Goal: Task Accomplishment & Management: Manage account settings

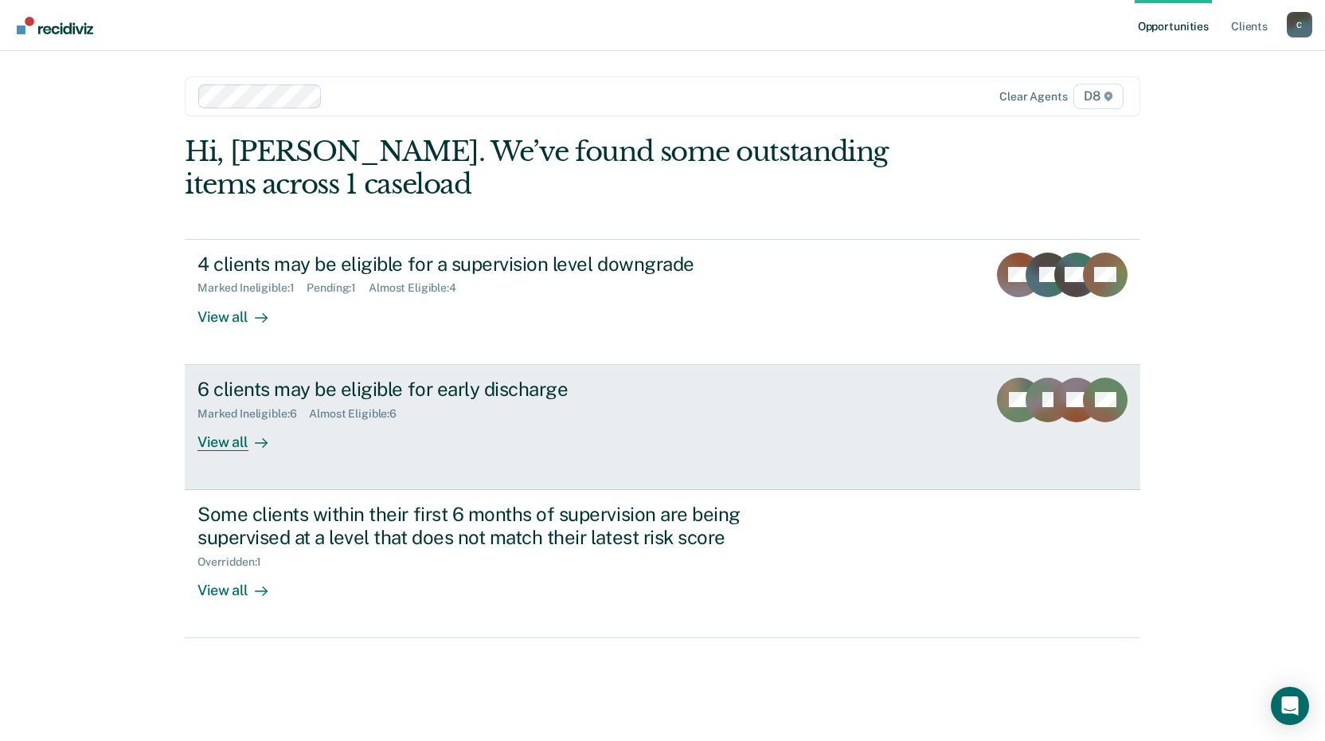
click at [246, 438] on div "View all" at bounding box center [242, 435] width 89 height 31
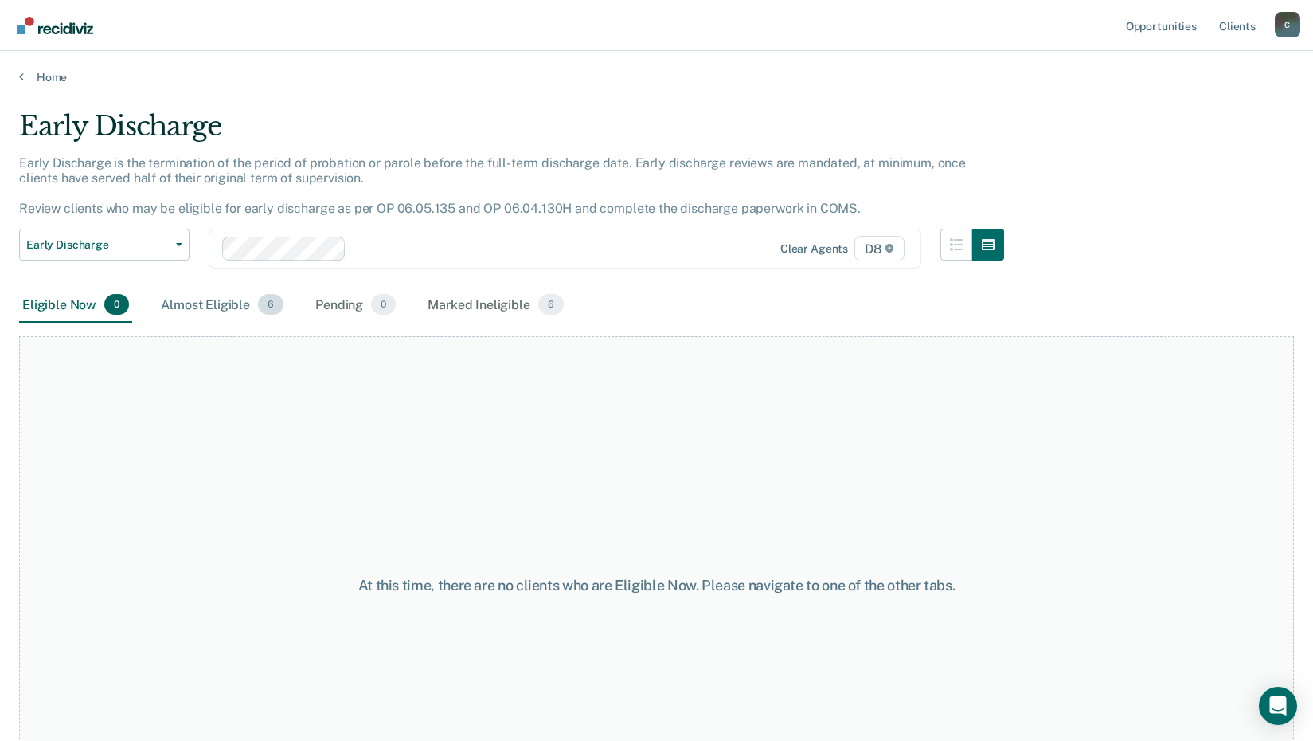
click at [236, 307] on div "Almost Eligible 6" at bounding box center [222, 305] width 129 height 35
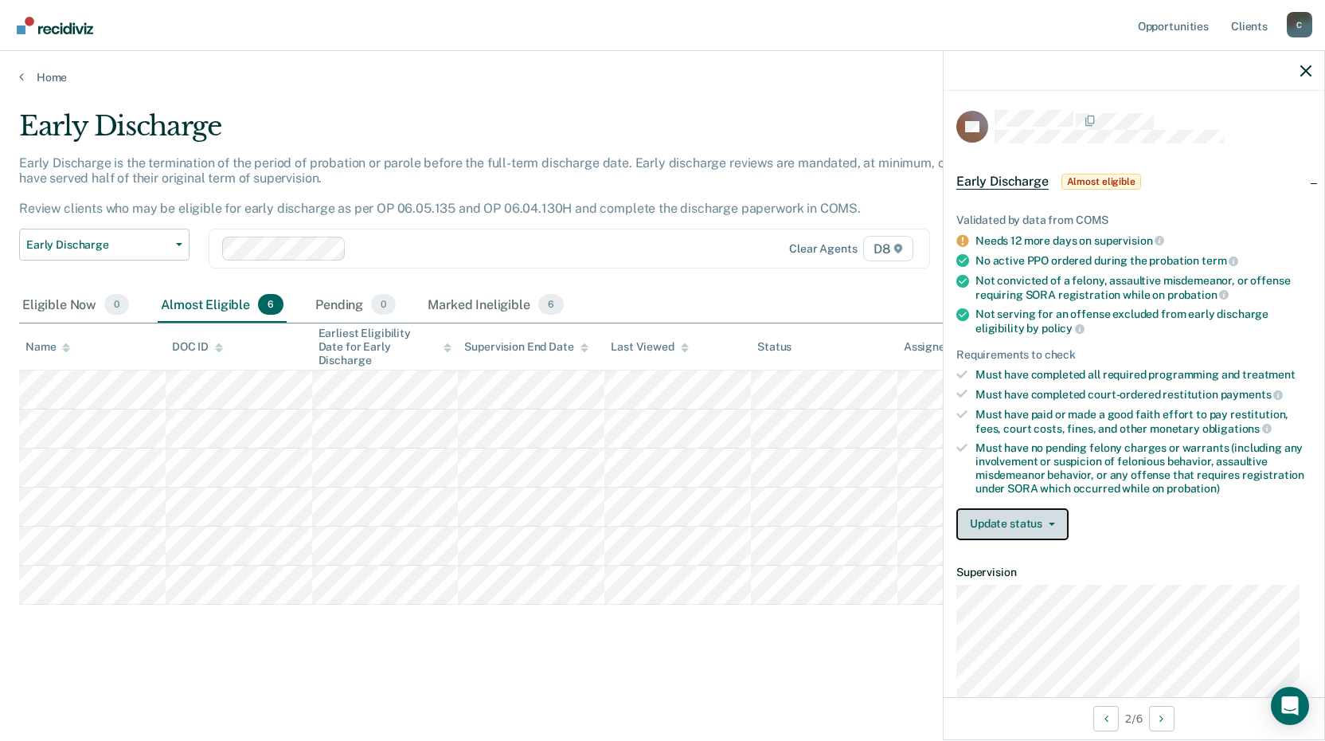
click at [1021, 522] on button "Update status" at bounding box center [1013, 524] width 112 height 32
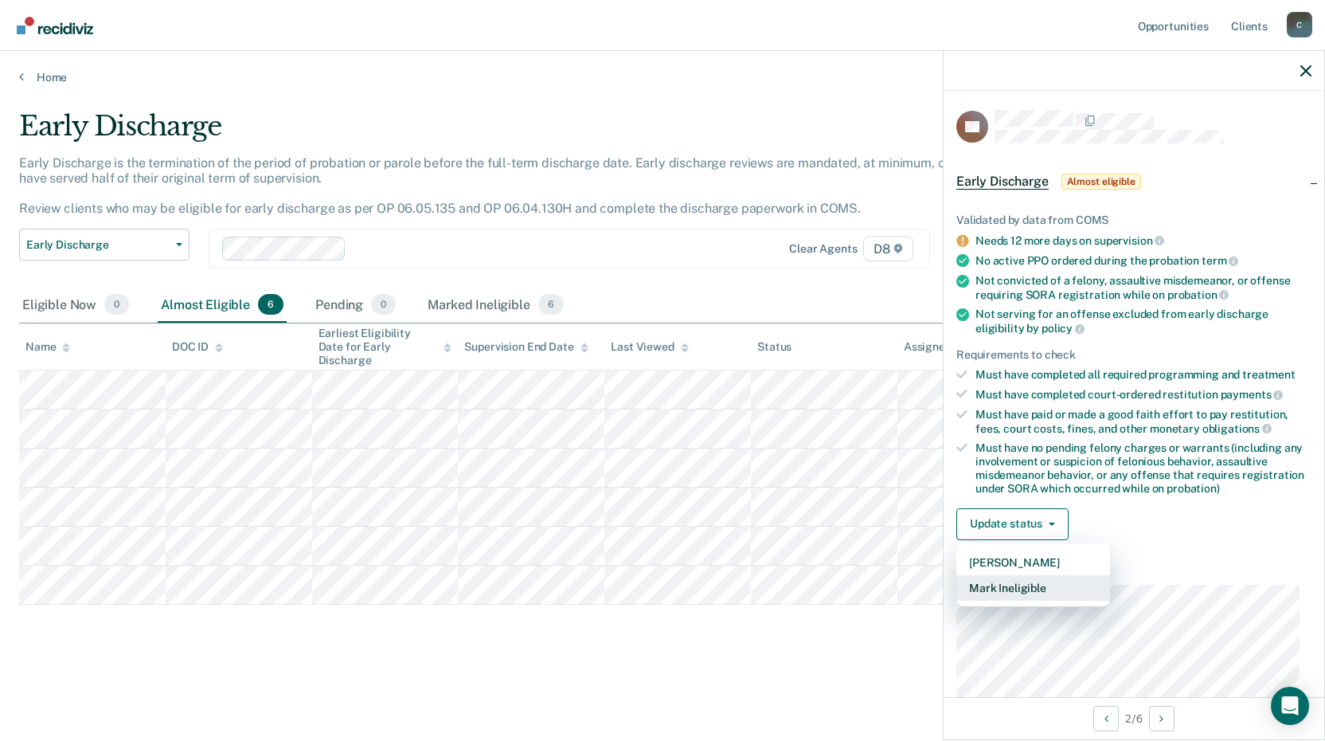
click at [1021, 589] on button "Mark Ineligible" at bounding box center [1034, 587] width 154 height 25
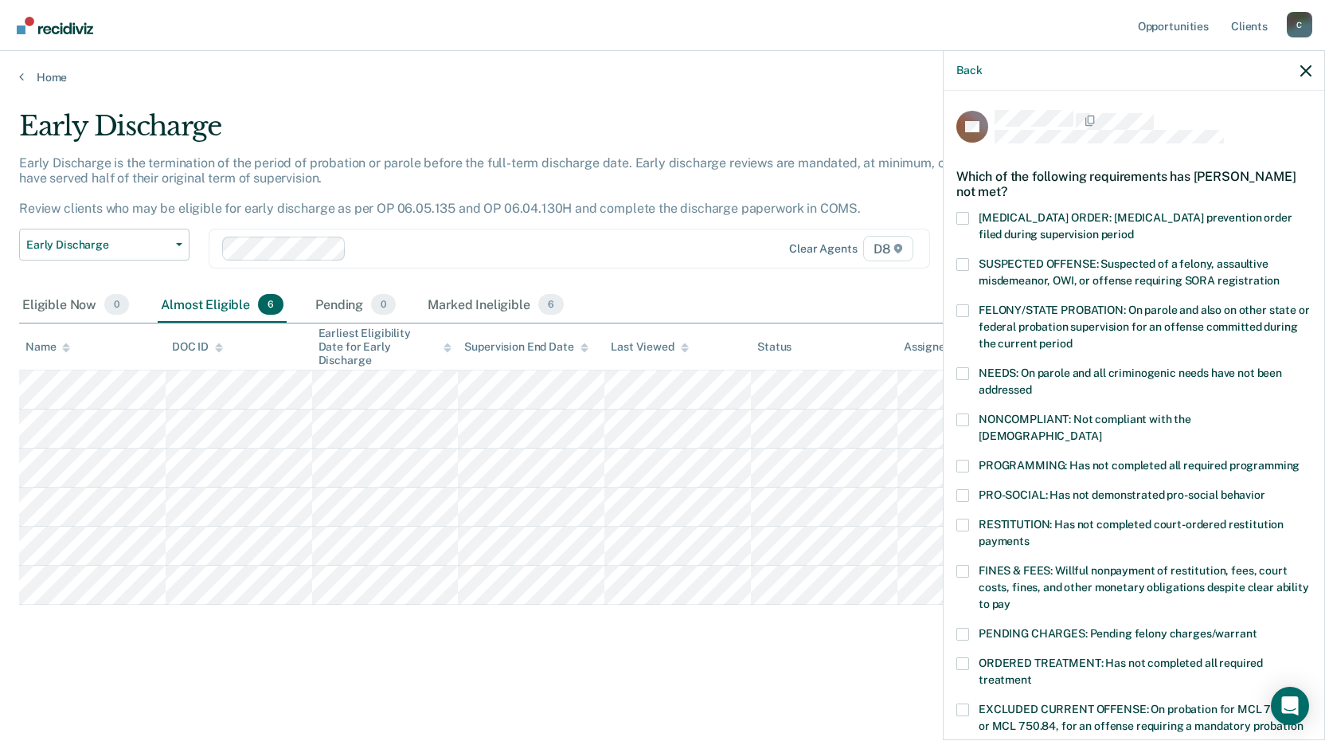
click at [960, 518] on span at bounding box center [963, 524] width 13 height 13
click at [1030, 535] on input "RESTITUTION: Has not completed court-ordered restitution payments" at bounding box center [1030, 535] width 0 height 0
click at [961, 440] on div "NONCOMPLIANT: Not compliant with the [DEMOGRAPHIC_DATA]" at bounding box center [1134, 436] width 355 height 46
click at [969, 460] on label "PROGRAMMING: Has not completed all required programming" at bounding box center [1134, 468] width 355 height 17
click at [1300, 460] on input "PROGRAMMING: Has not completed all required programming" at bounding box center [1300, 460] width 0 height 0
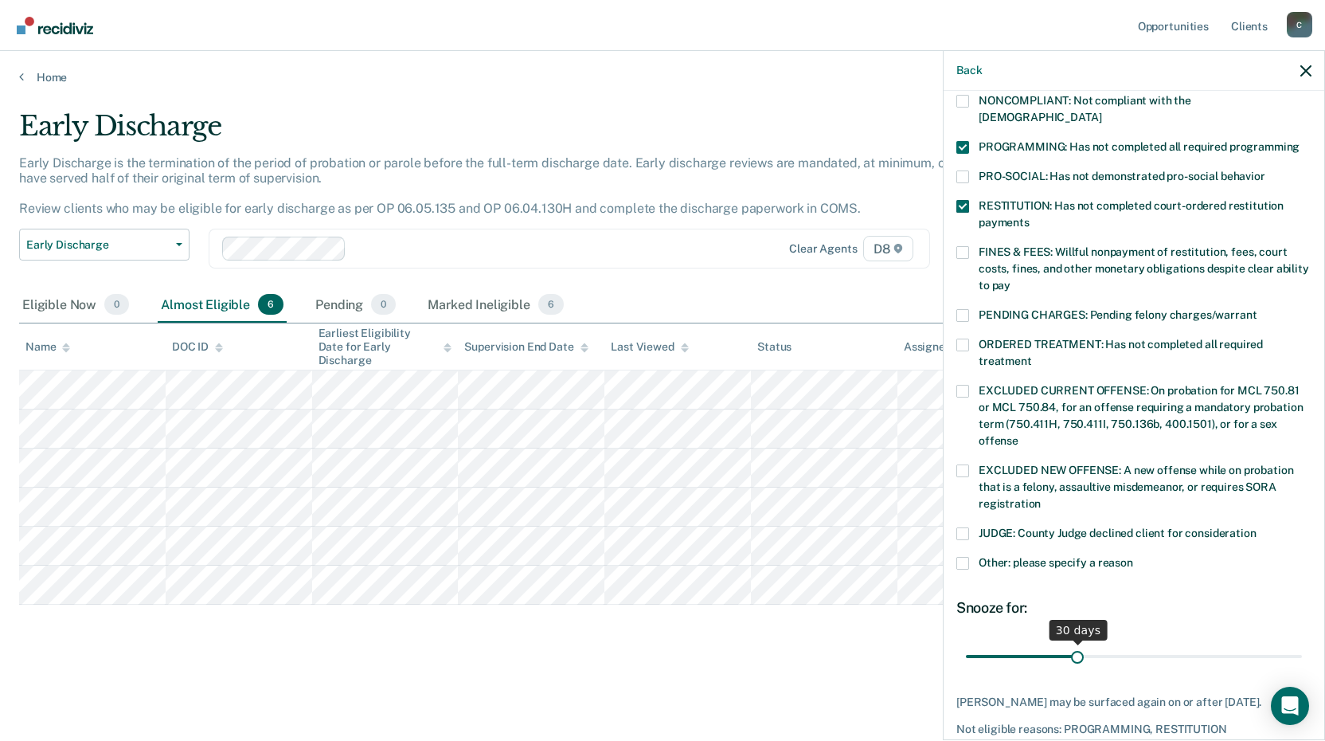
scroll to position [373, 0]
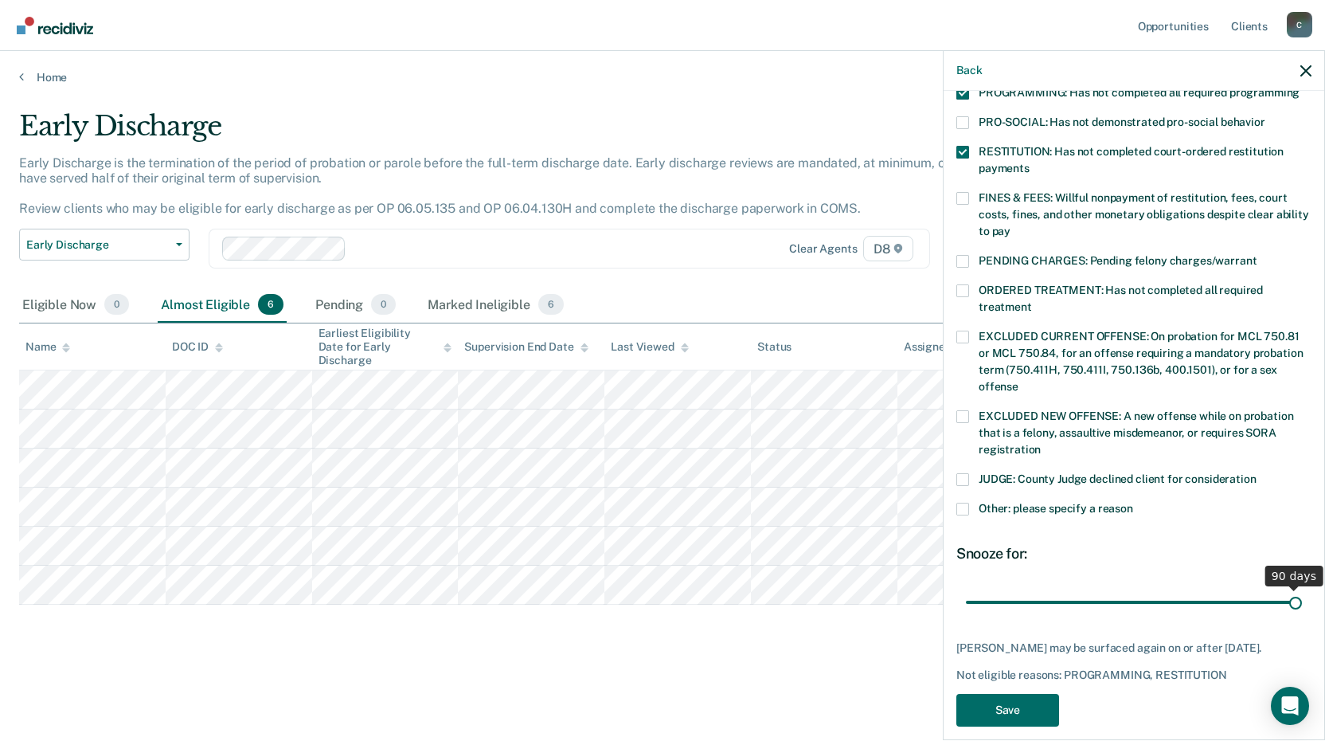
drag, startPoint x: 1074, startPoint y: 580, endPoint x: 1309, endPoint y: 566, distance: 234.5
type input "90"
click at [1302, 588] on input "range" at bounding box center [1134, 602] width 336 height 28
click at [1021, 697] on button "Save" at bounding box center [1008, 710] width 103 height 33
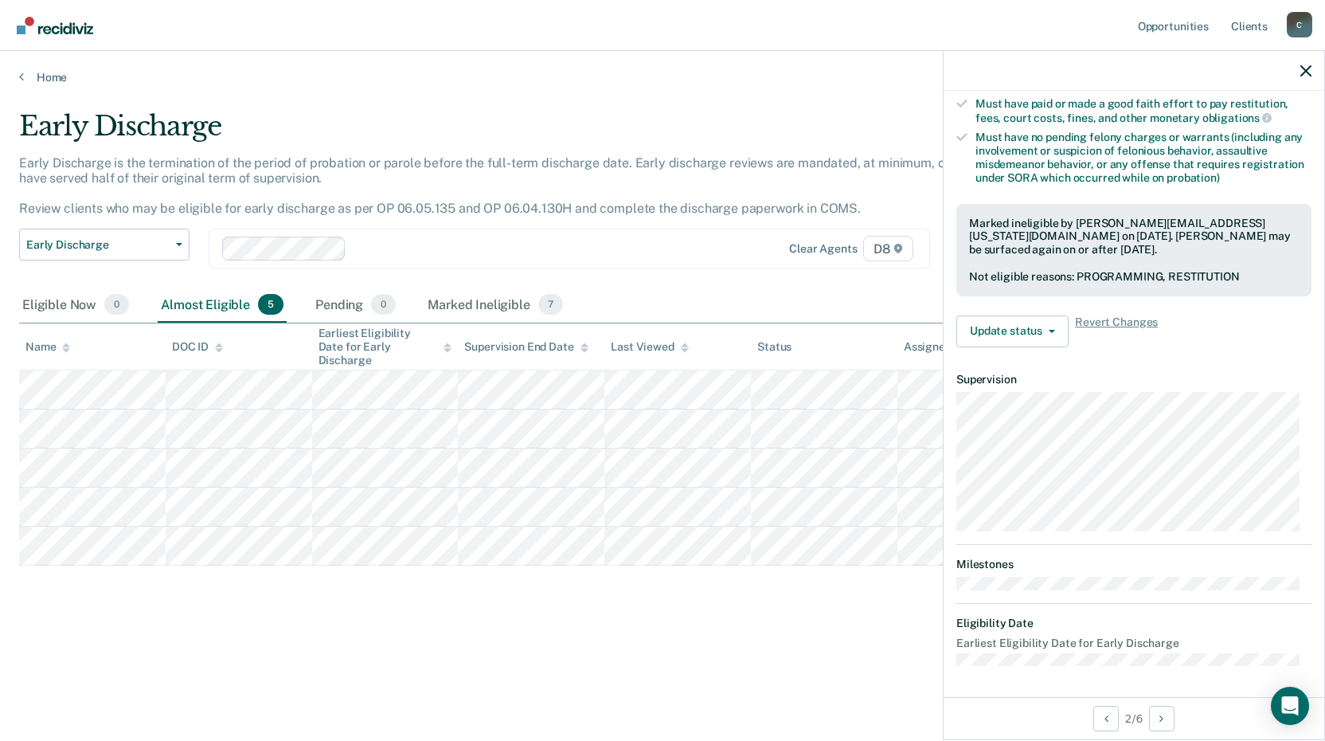
scroll to position [225, 0]
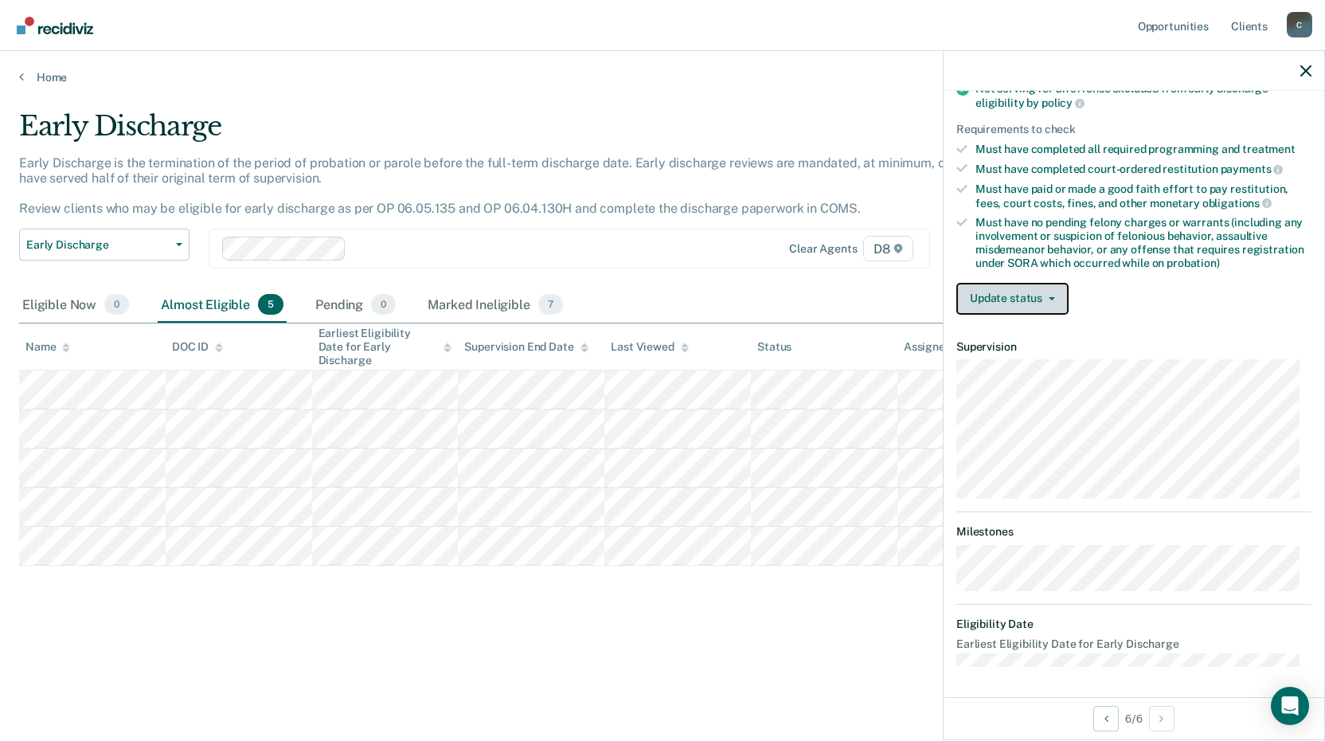
click at [1054, 289] on button "Update status" at bounding box center [1013, 299] width 112 height 32
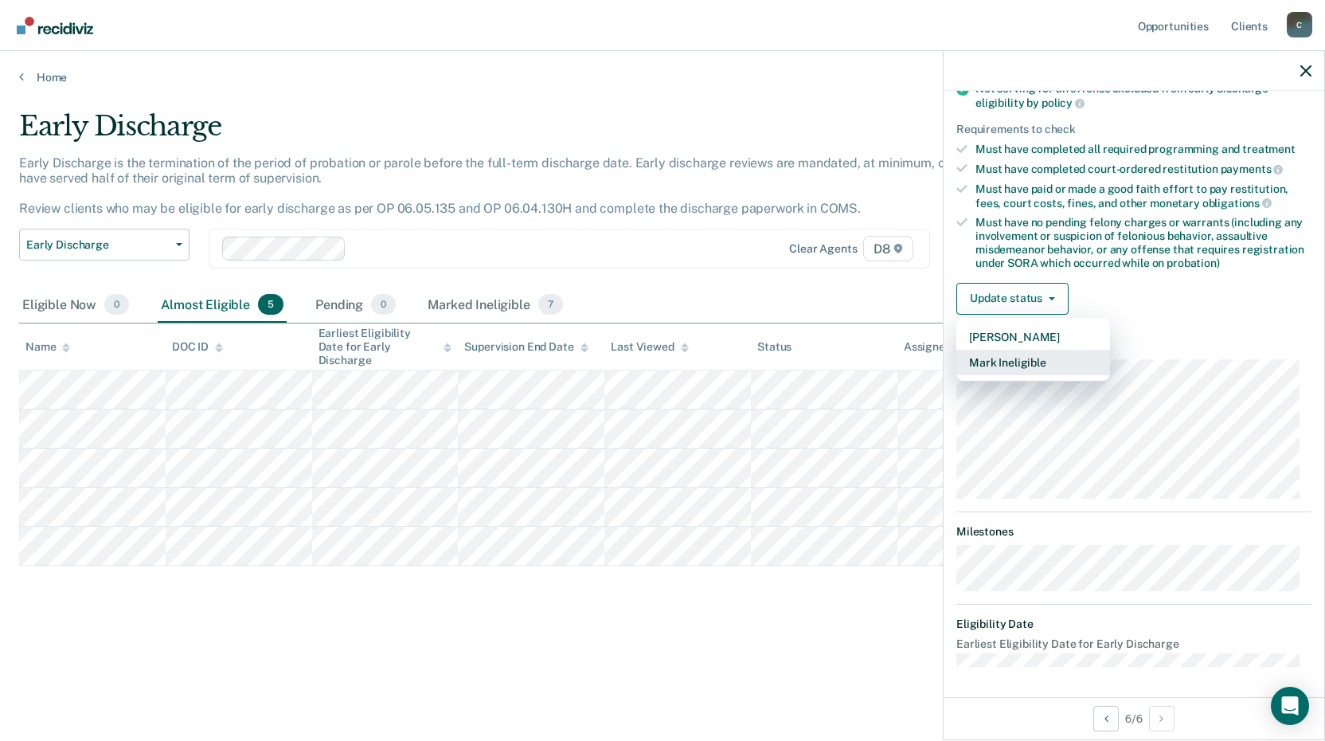
click at [1040, 360] on button "Mark Ineligible" at bounding box center [1034, 362] width 154 height 25
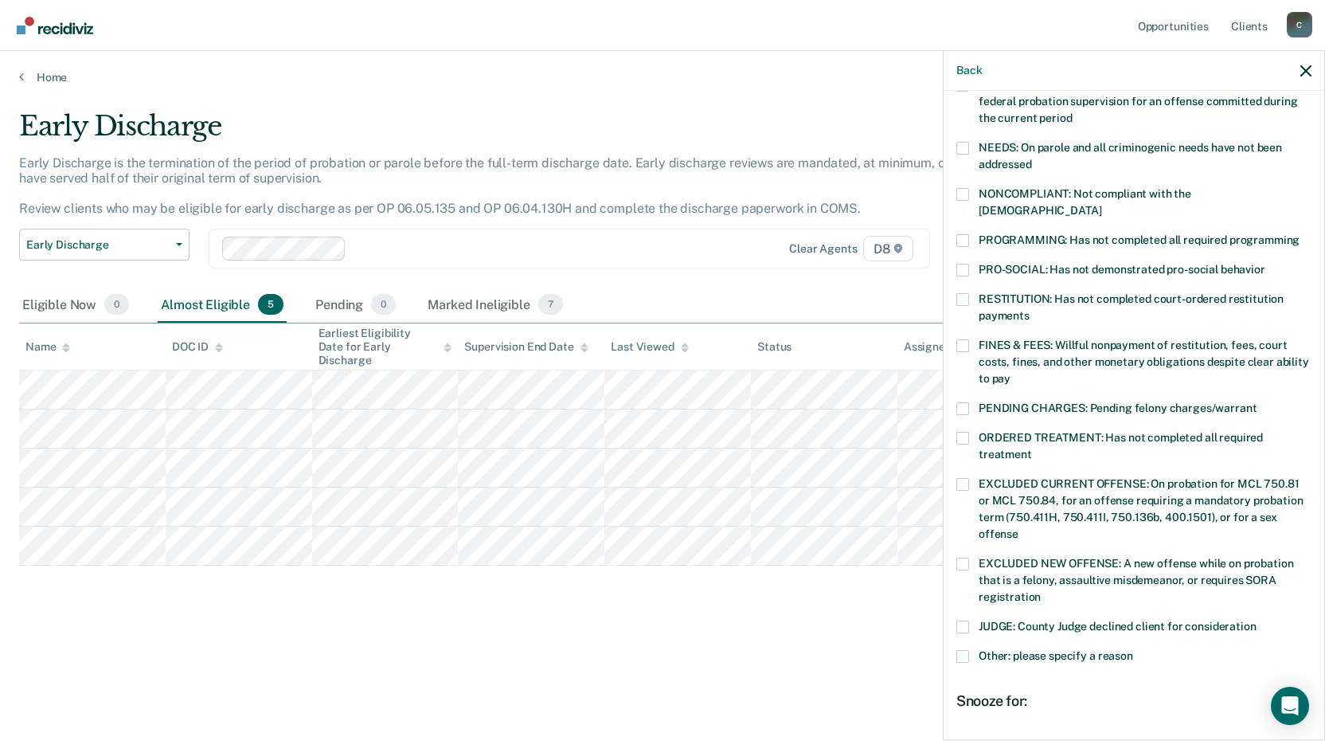
click at [967, 234] on span at bounding box center [963, 240] width 13 height 13
click at [1300, 234] on input "PROGRAMMING: Has not completed all required programming" at bounding box center [1300, 234] width 0 height 0
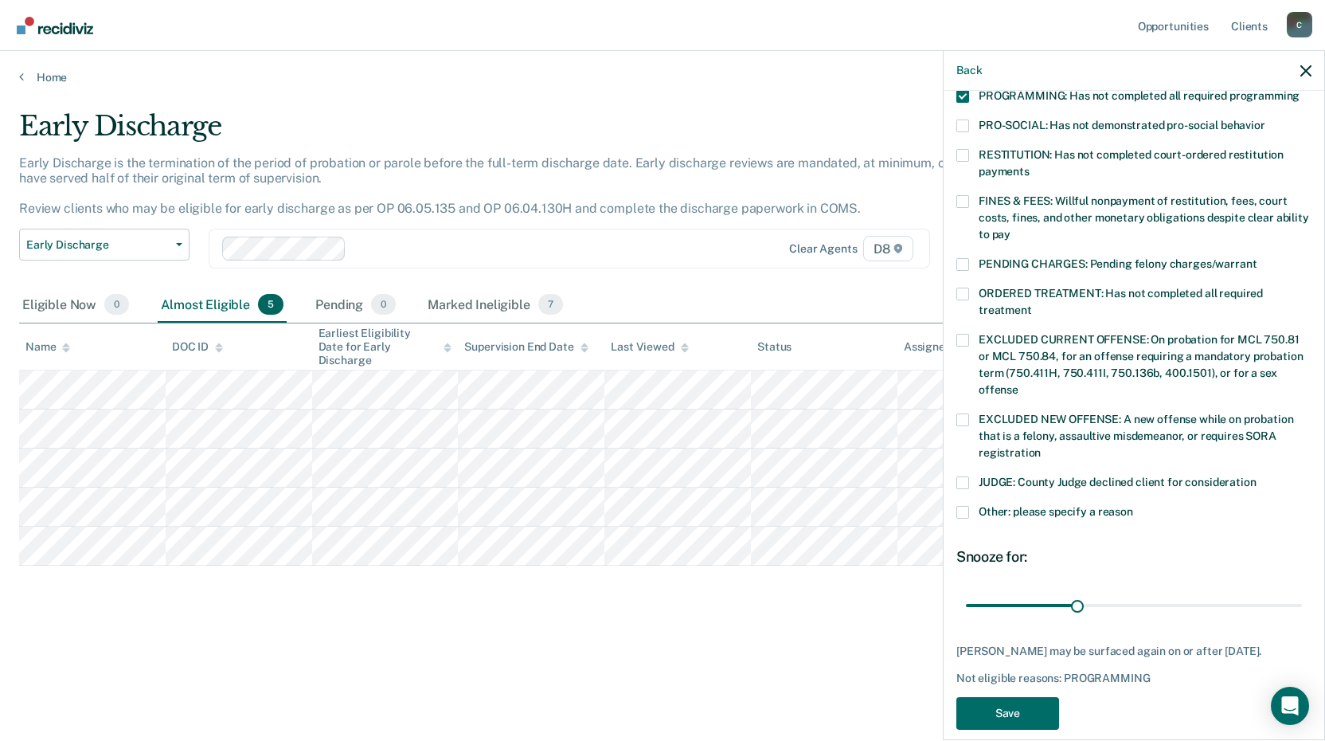
scroll to position [373, 0]
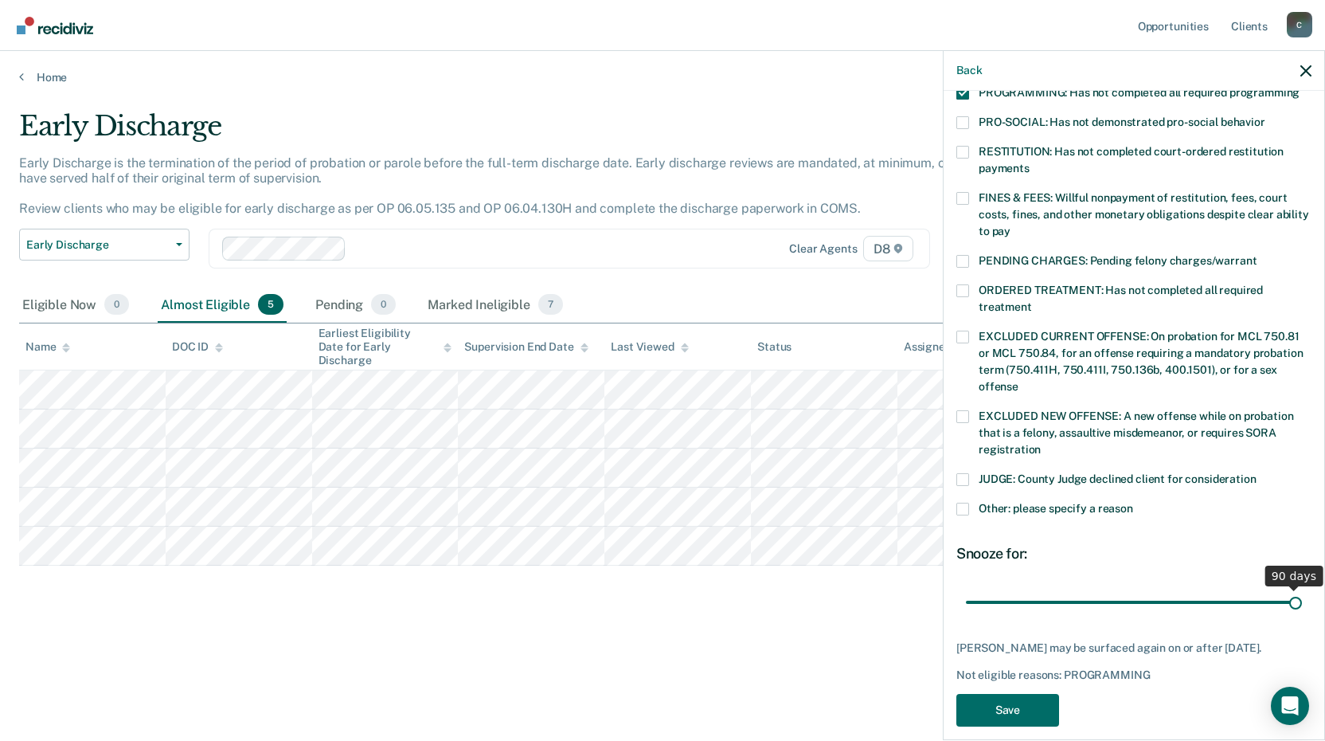
drag, startPoint x: 1078, startPoint y: 585, endPoint x: 1281, endPoint y: 569, distance: 203.7
type input "90"
click at [1302, 588] on input "range" at bounding box center [1134, 602] width 336 height 28
click at [988, 694] on button "Save" at bounding box center [1008, 710] width 103 height 33
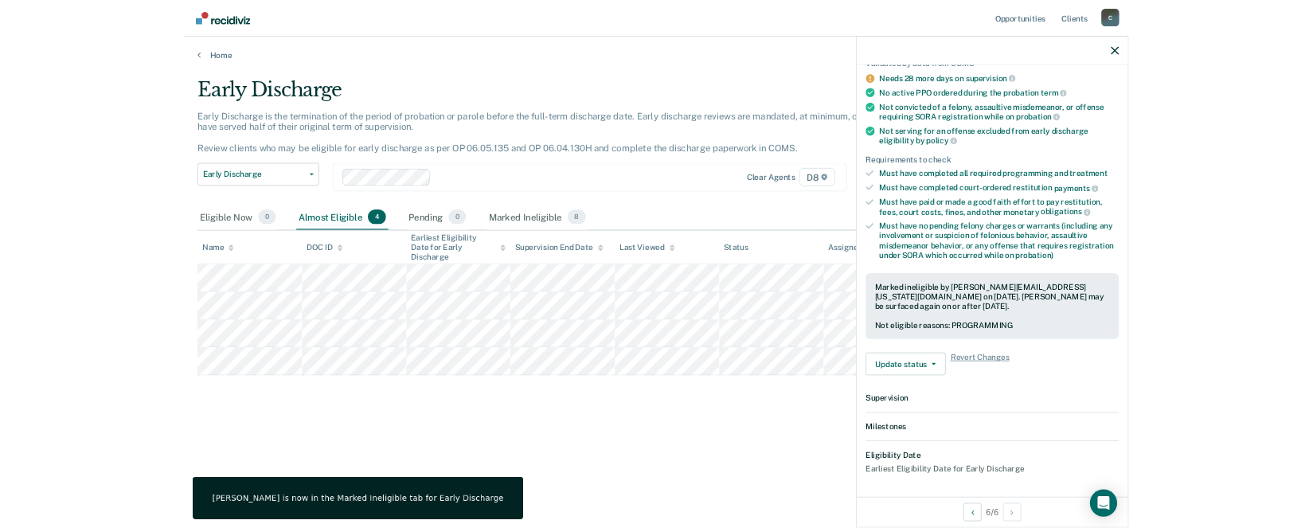
scroll to position [343, 0]
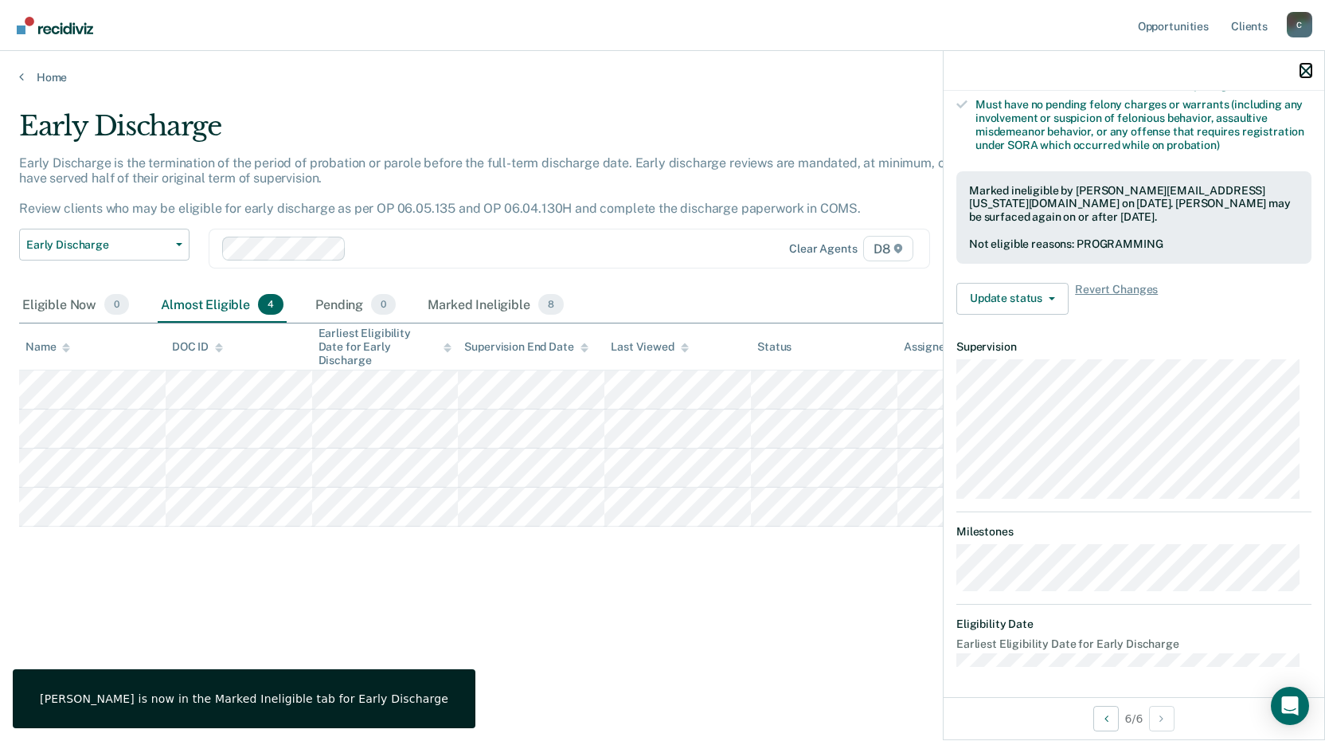
click at [1308, 71] on icon "button" at bounding box center [1306, 70] width 11 height 11
